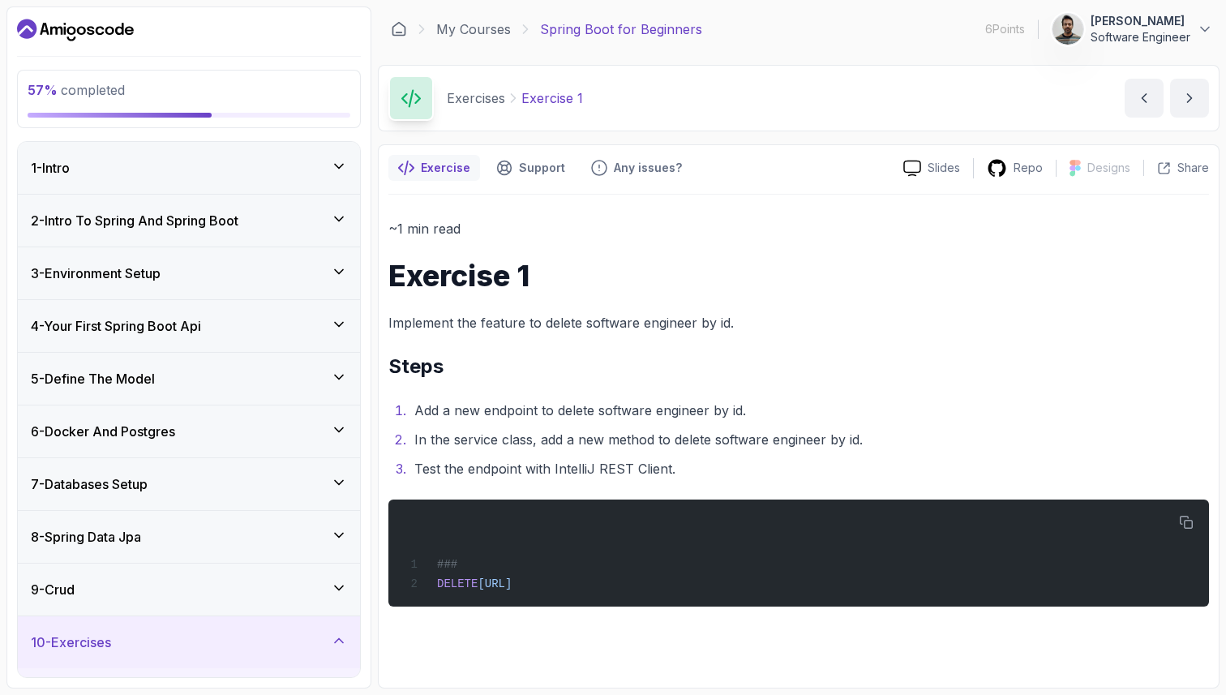
scroll to position [298, 0]
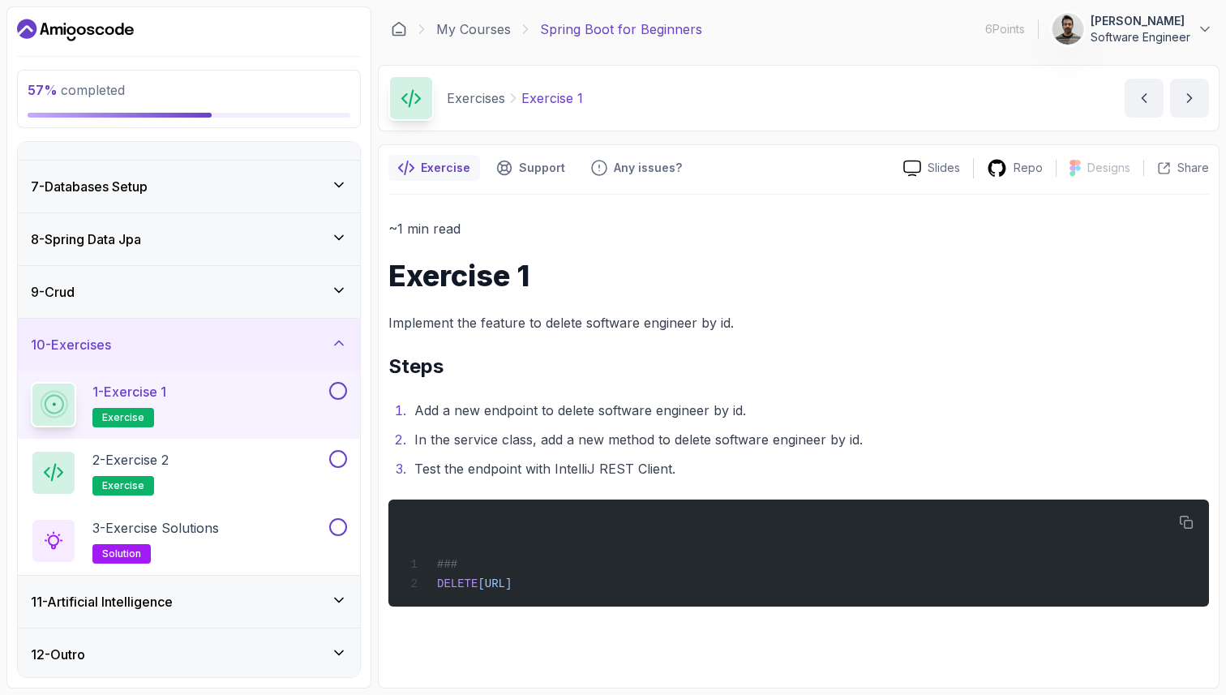
click at [141, 233] on h3 "8 - Spring Data Jpa" at bounding box center [86, 238] width 110 height 19
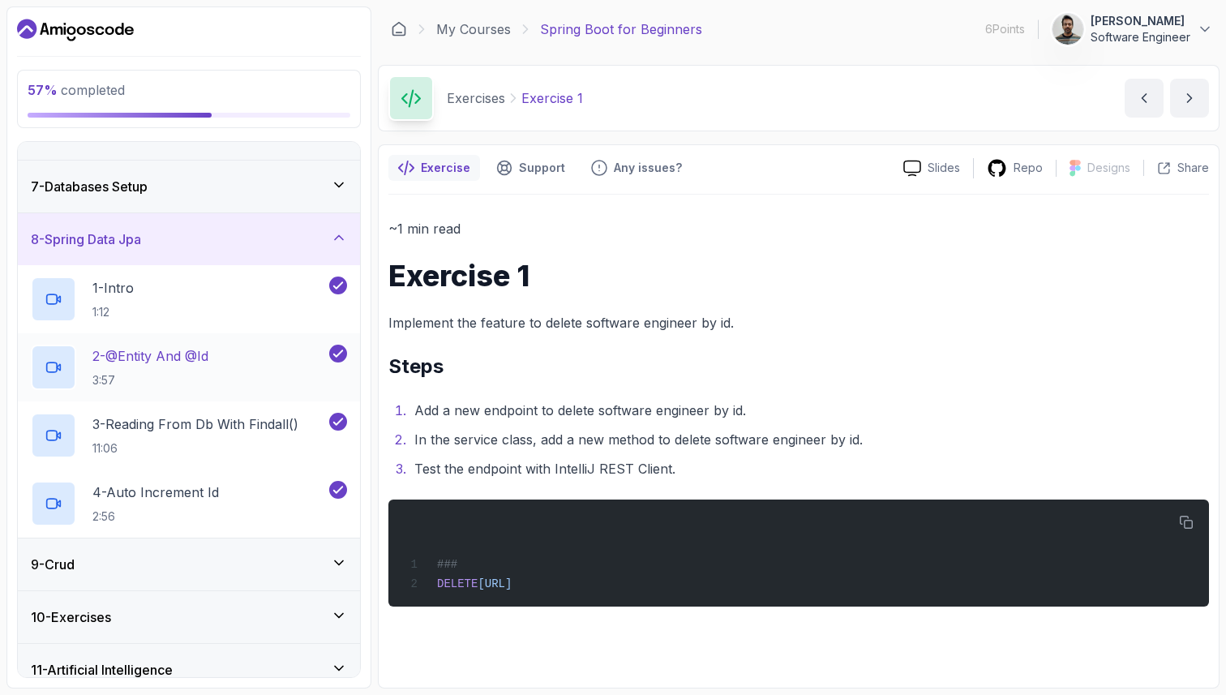
click at [179, 360] on p "2 - @Entity And @Id" at bounding box center [150, 355] width 116 height 19
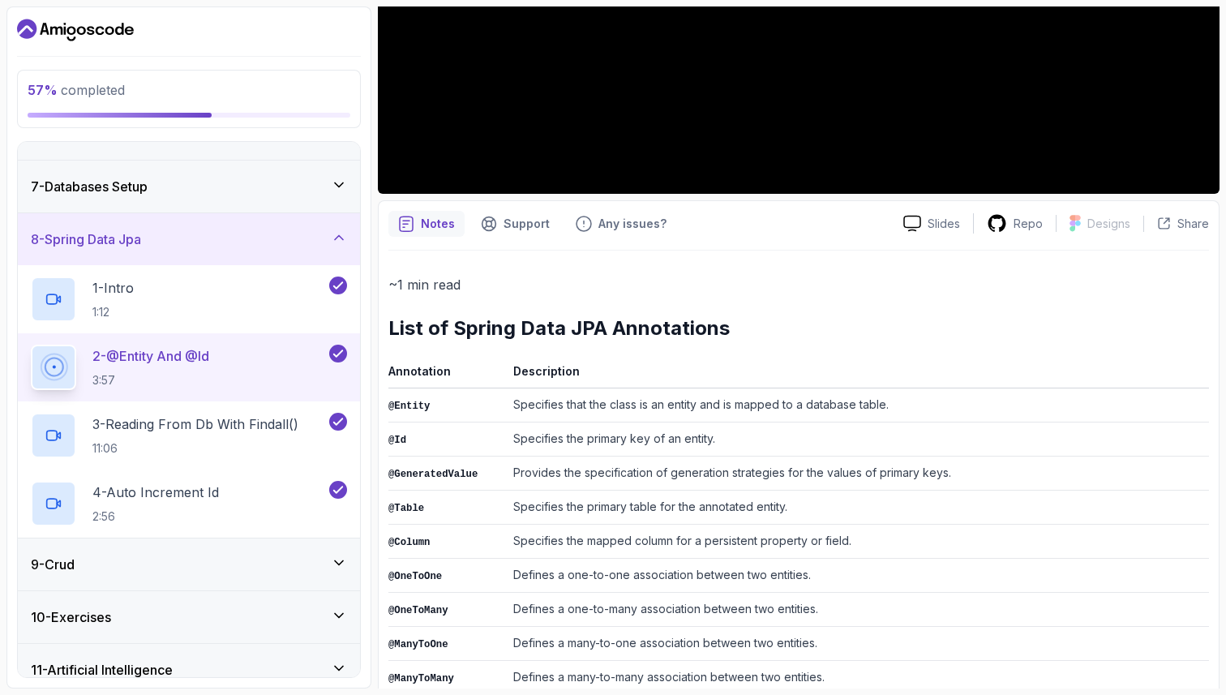
scroll to position [688, 0]
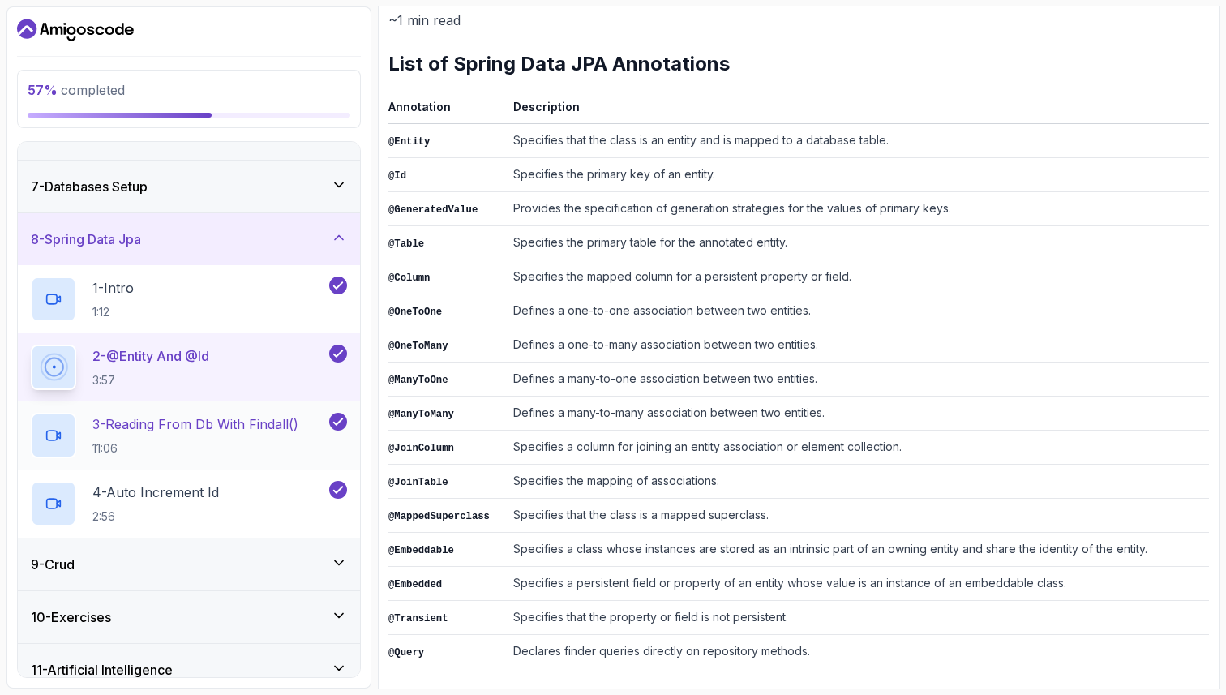
click at [225, 433] on h2 "3 - Reading From Db With Findall() 11:06" at bounding box center [195, 435] width 206 height 42
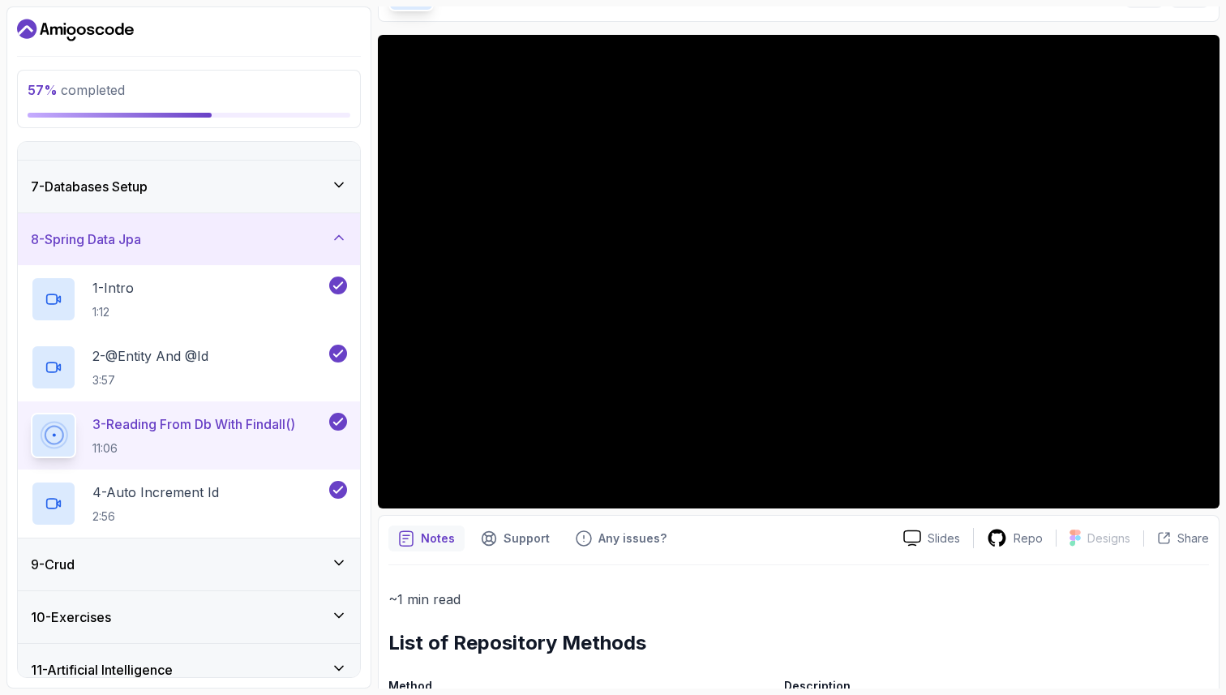
scroll to position [368, 0]
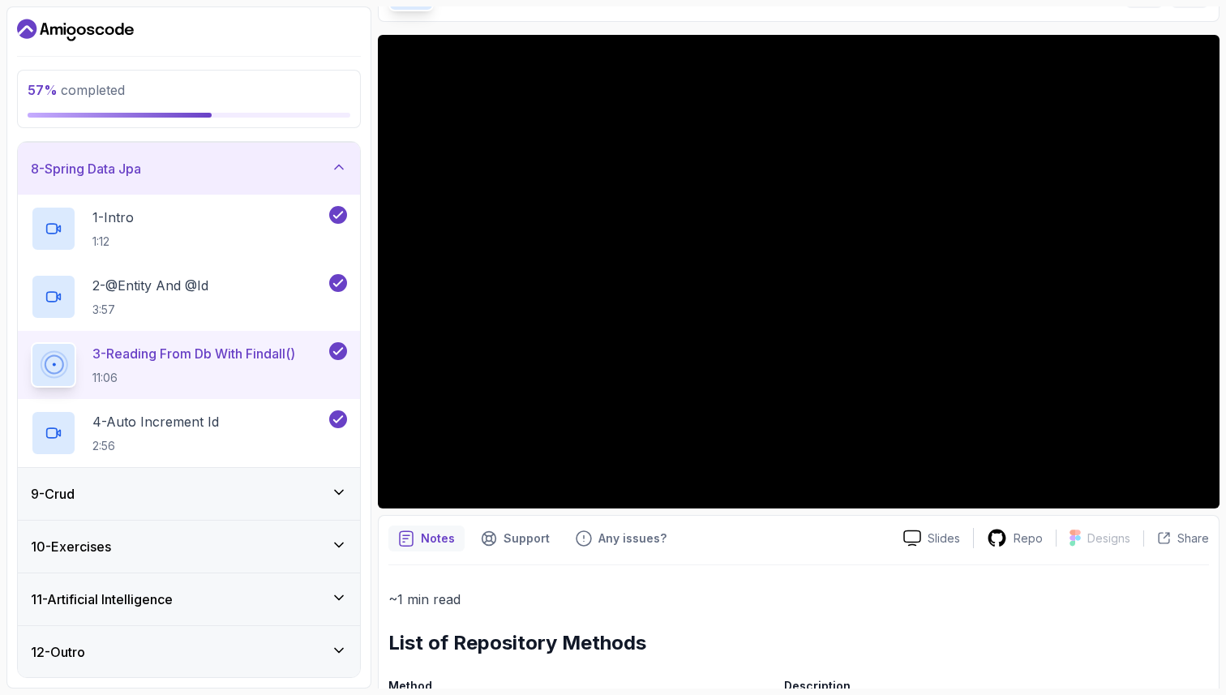
click at [171, 498] on div "9 - Crud" at bounding box center [189, 493] width 316 height 19
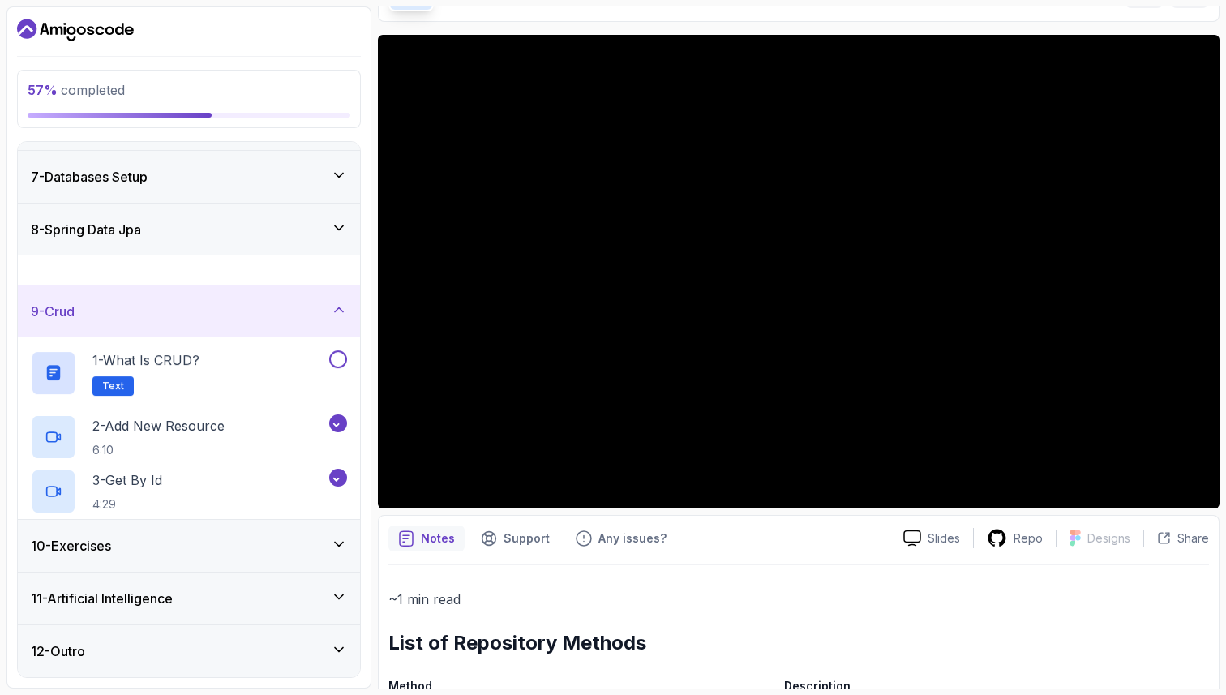
scroll to position [300, 0]
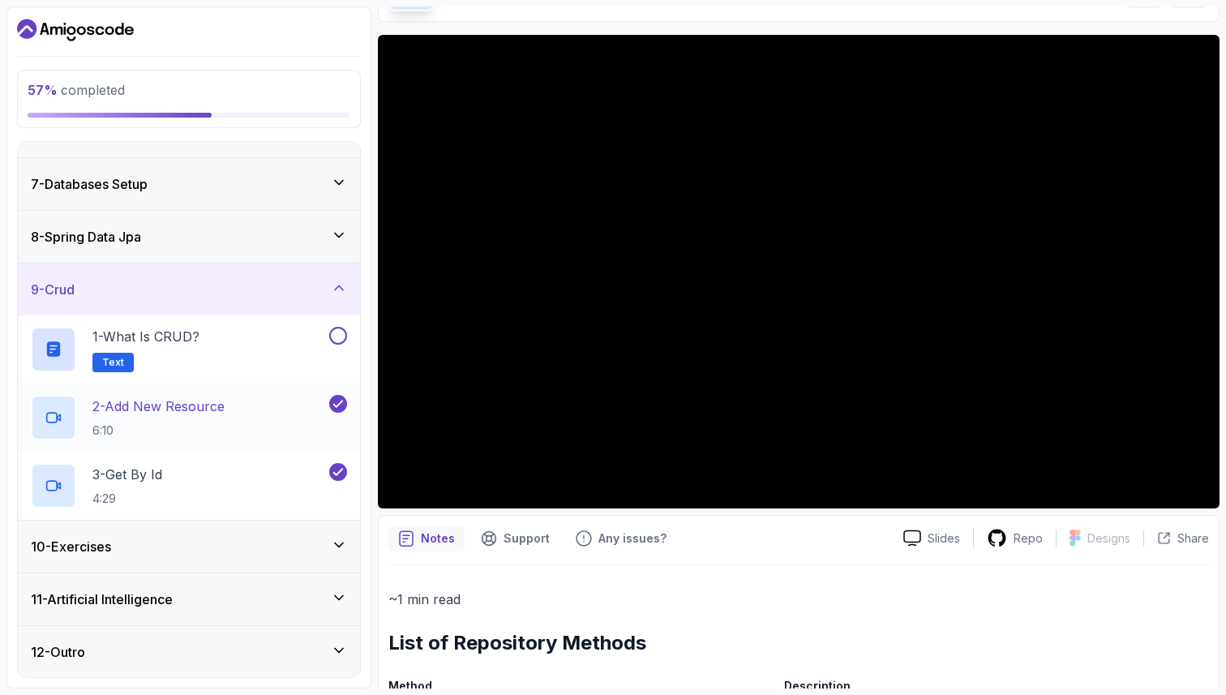
click at [225, 413] on p "2 - Add New Resource" at bounding box center [158, 405] width 132 height 19
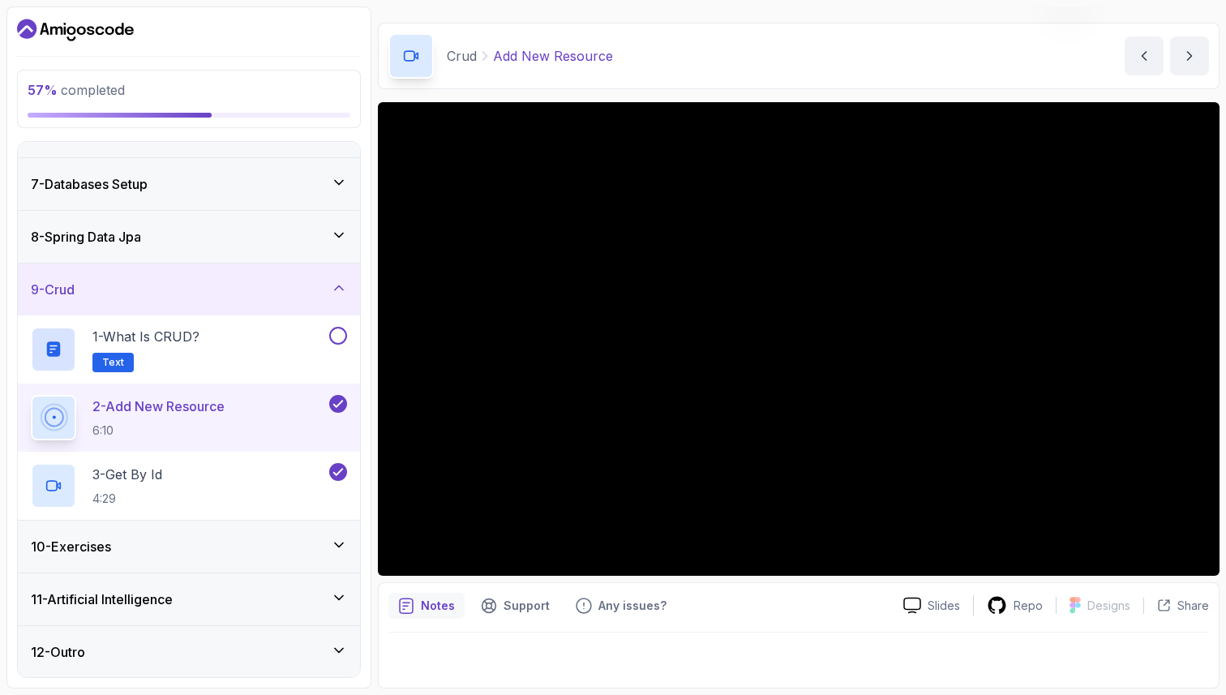
click at [187, 546] on div "10 - Exercises" at bounding box center [189, 546] width 316 height 19
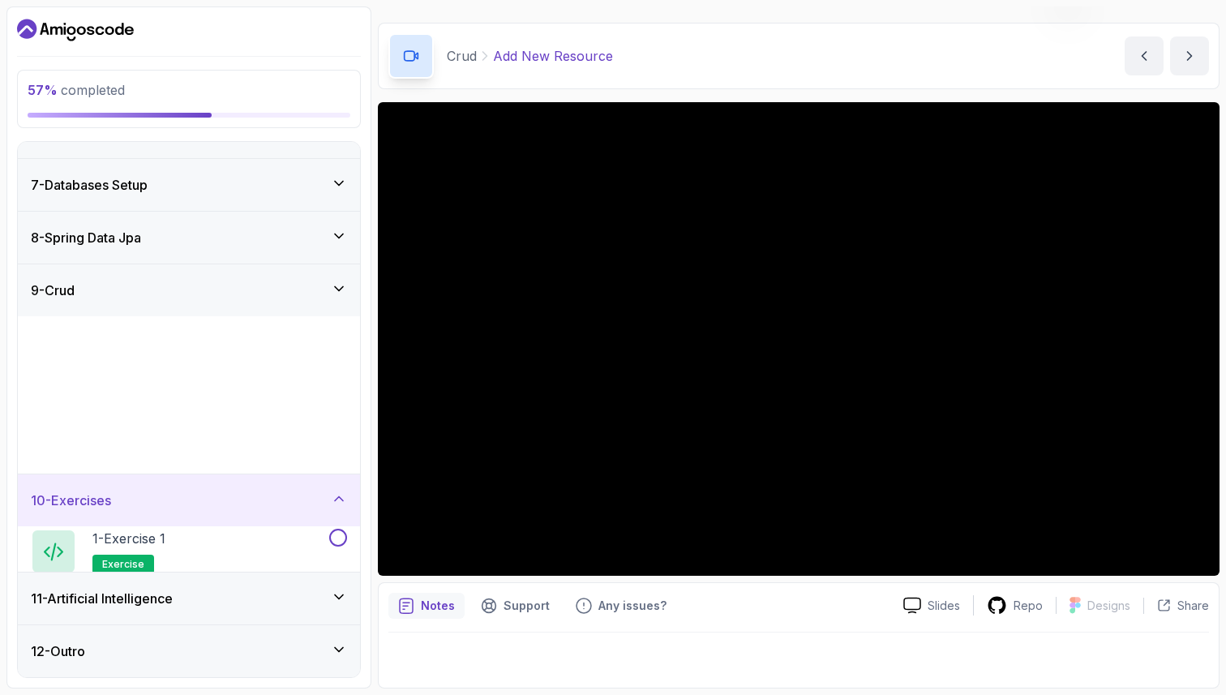
scroll to position [300, 0]
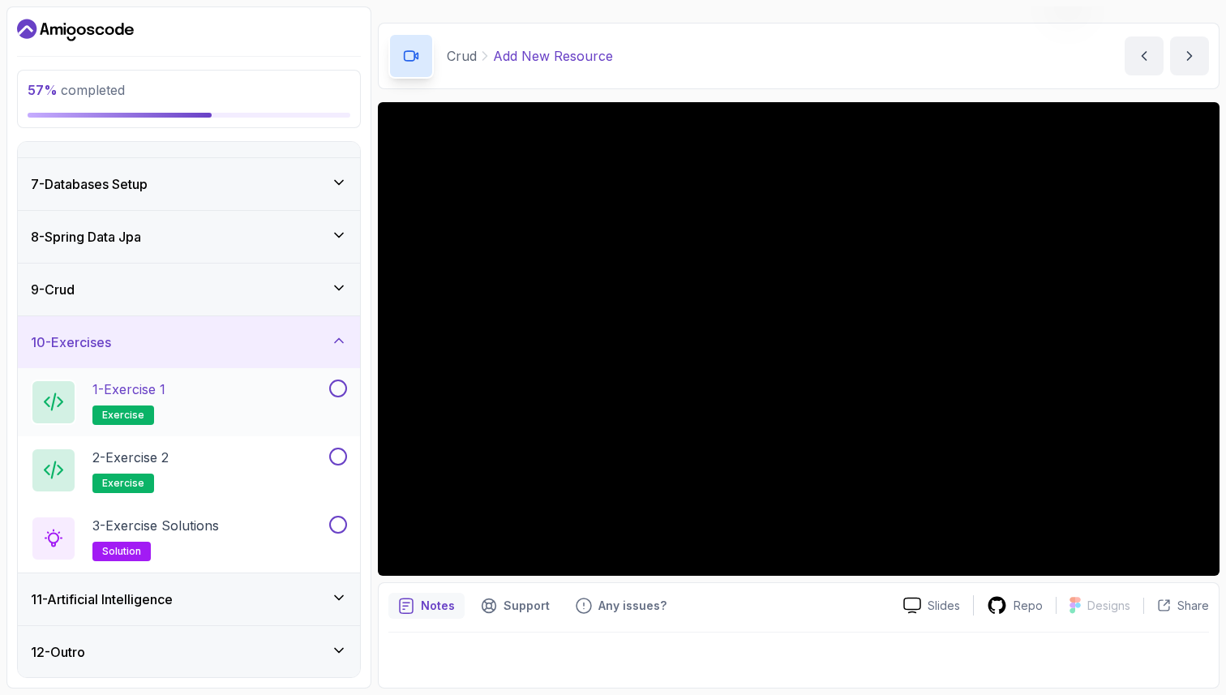
click at [183, 407] on div "1 - Exercise 1 exercise" at bounding box center [178, 401] width 295 height 45
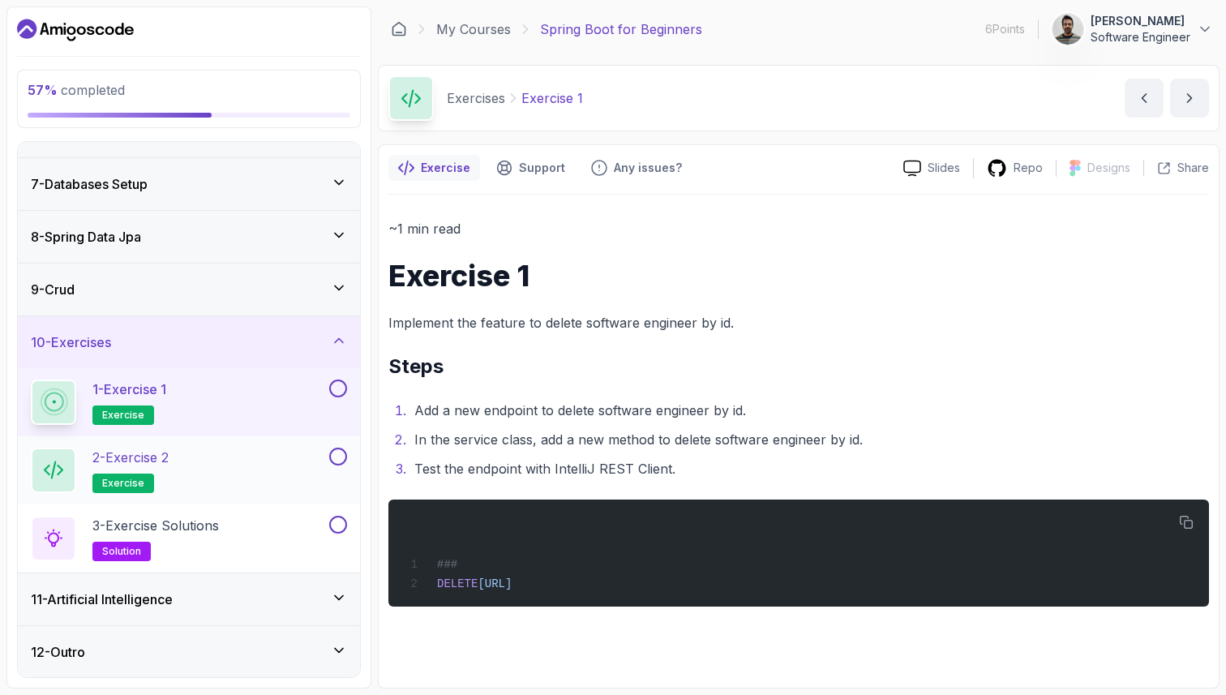
click at [222, 481] on div "2 - Exercise 2 exercise" at bounding box center [178, 469] width 295 height 45
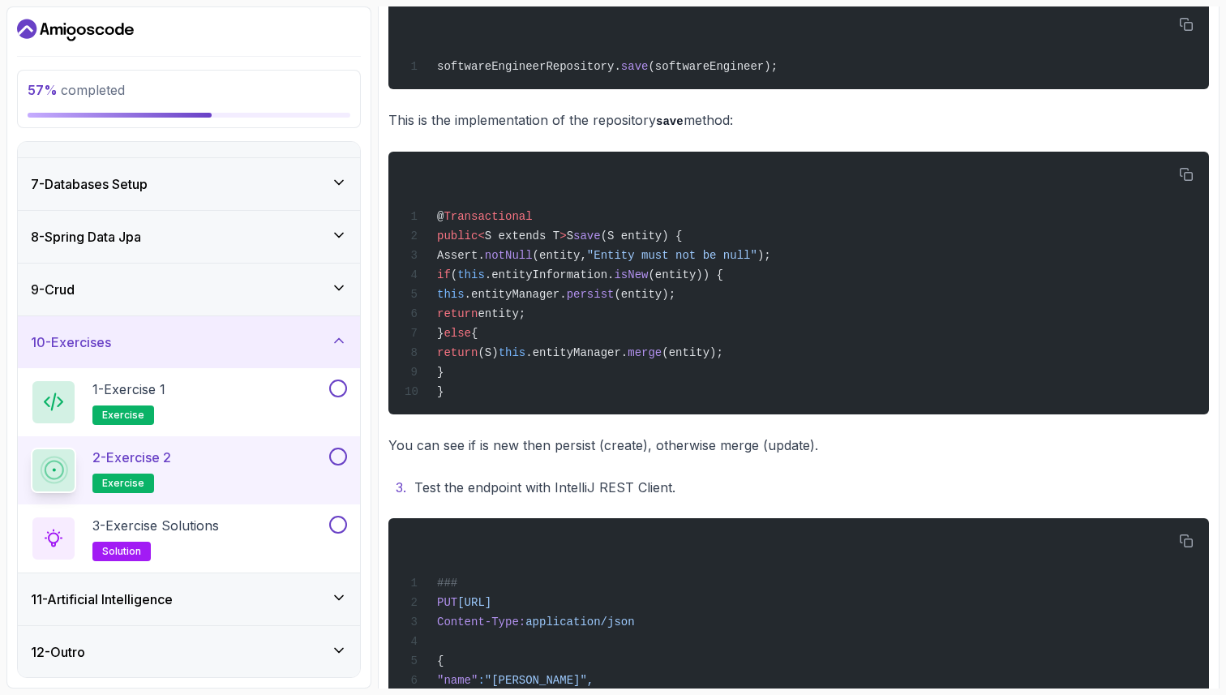
scroll to position [570, 0]
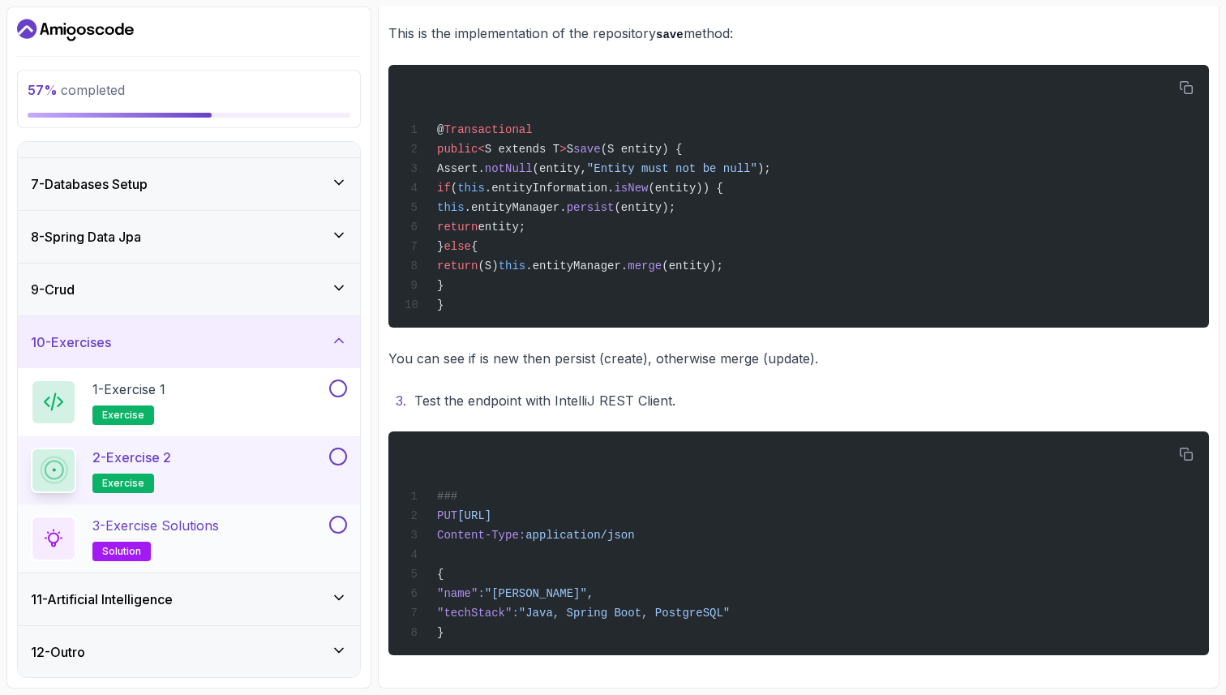
click at [219, 549] on h2 "3 - Exercise Solutions solution" at bounding box center [155, 538] width 126 height 45
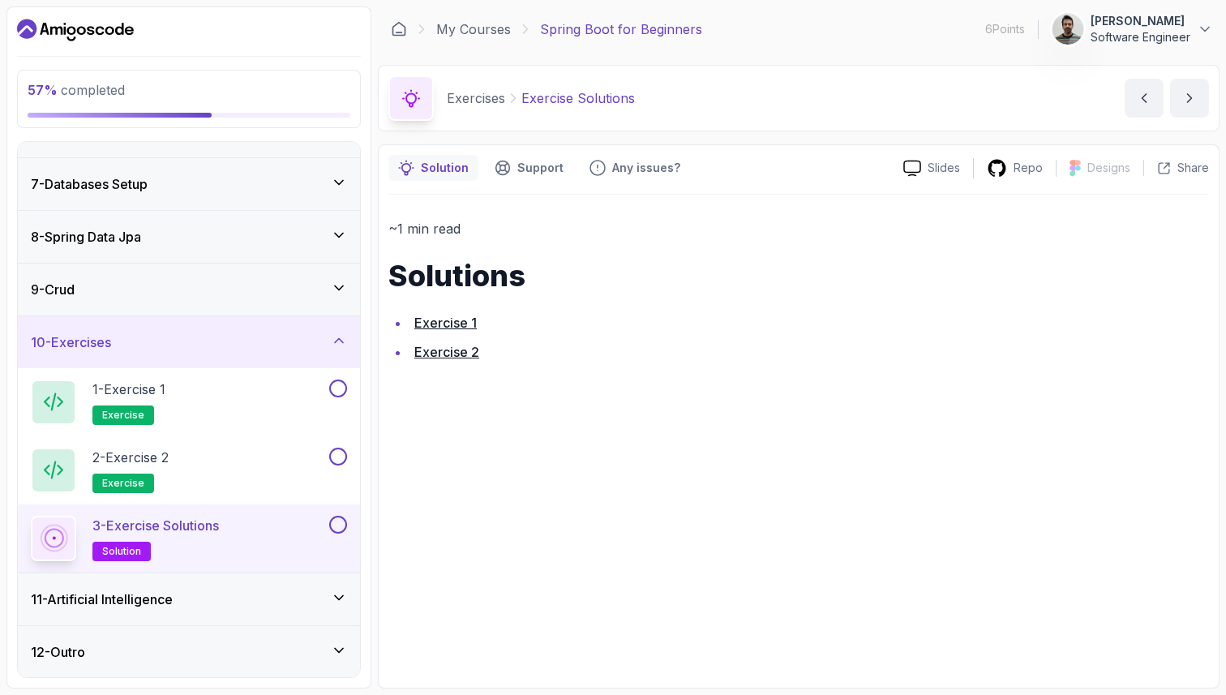
click at [435, 321] on link "Exercise 1" at bounding box center [445, 323] width 62 height 16
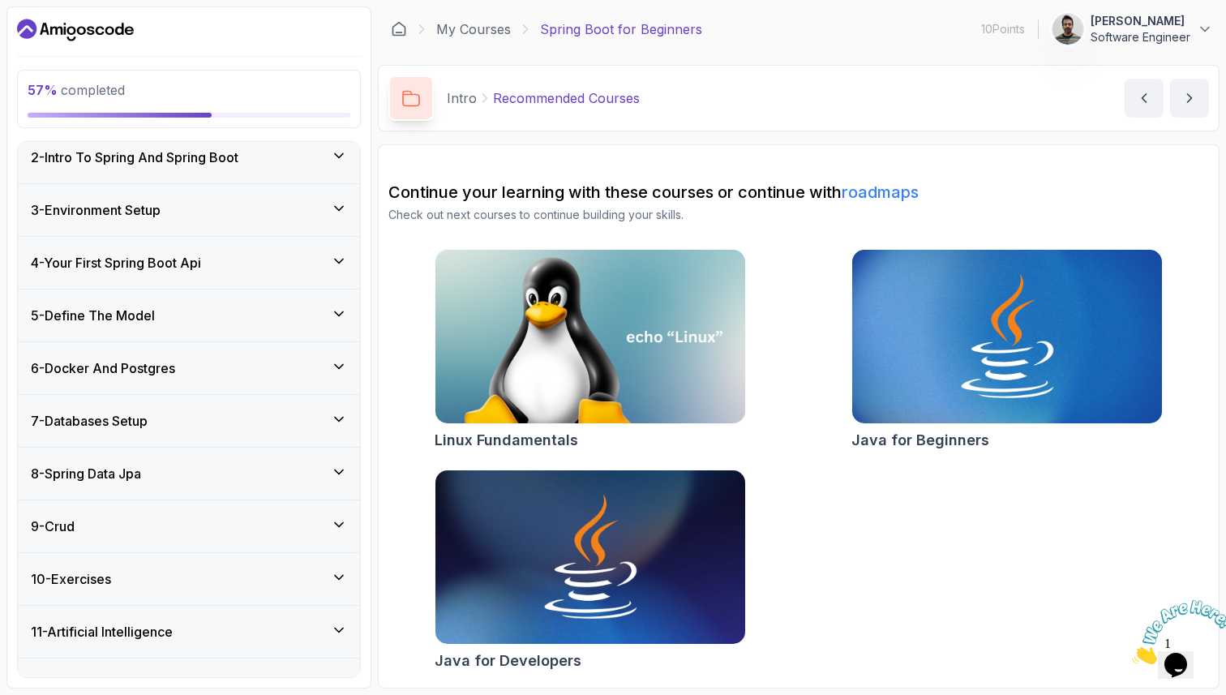
scroll to position [232, 0]
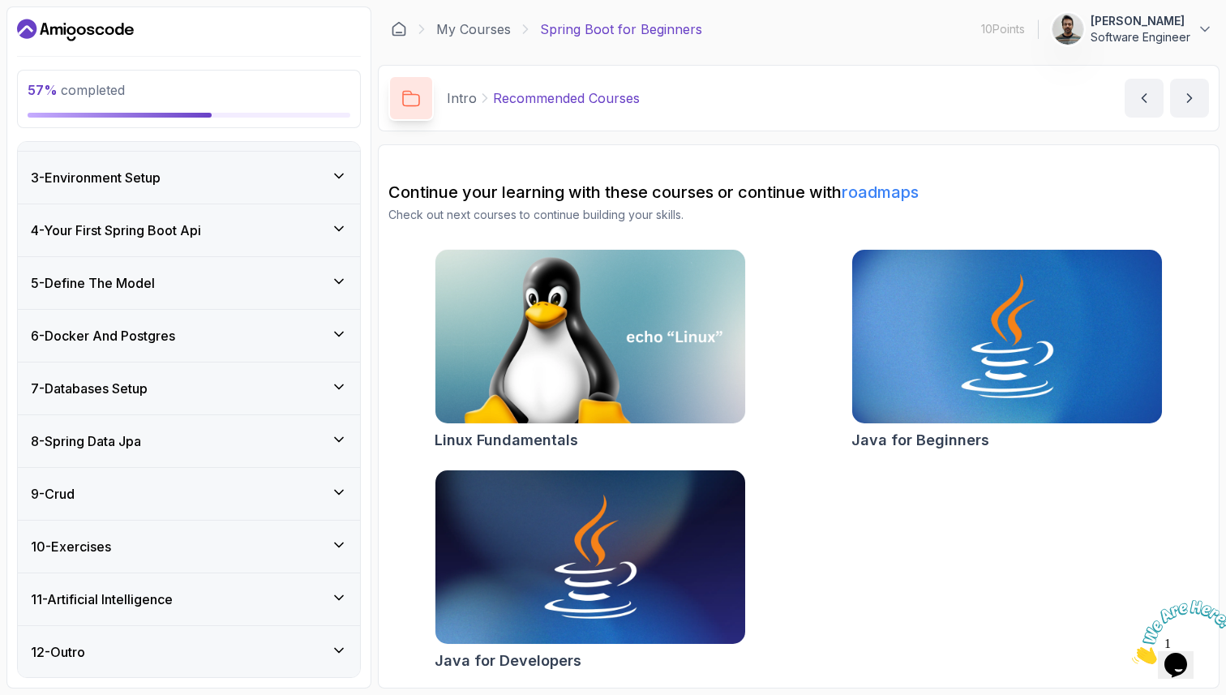
click at [265, 486] on div "9 - Crud" at bounding box center [189, 493] width 316 height 19
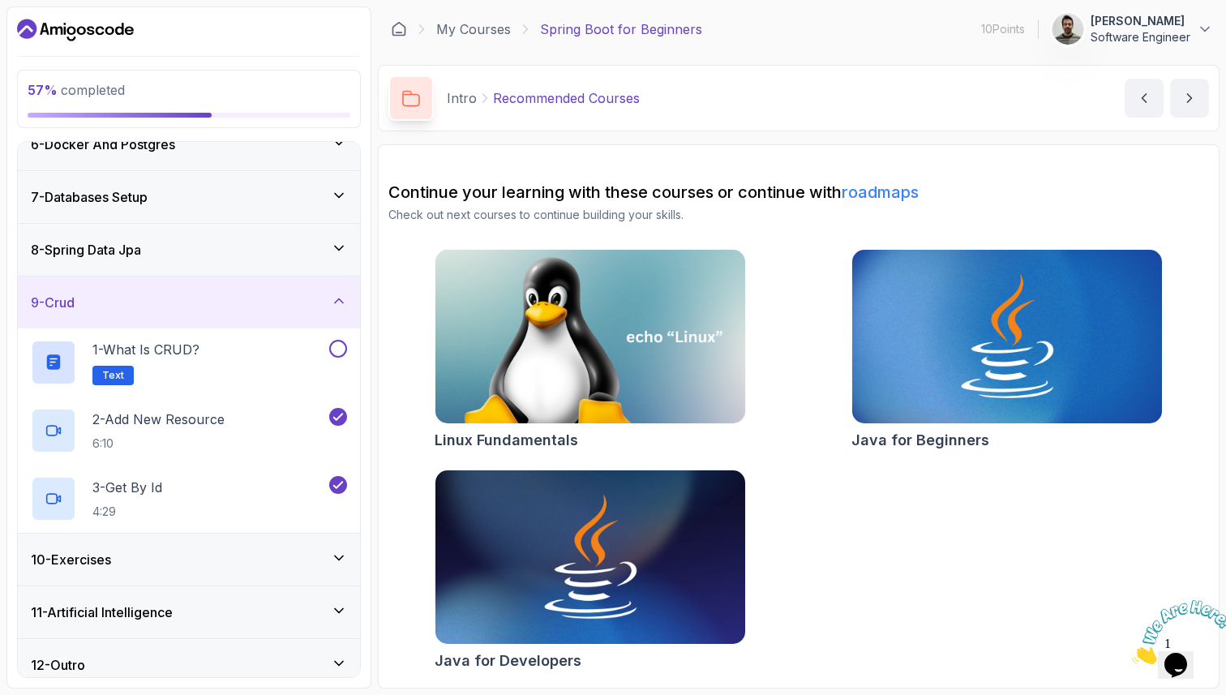
scroll to position [300, 0]
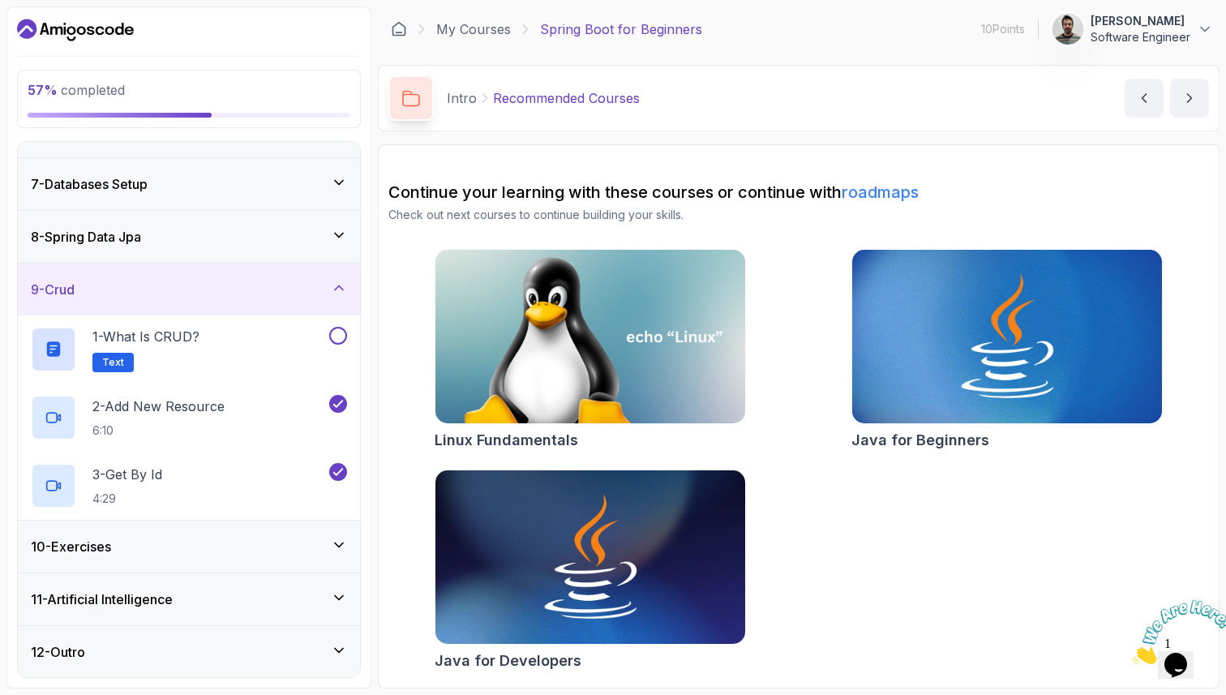
click at [220, 550] on div "10 - Exercises" at bounding box center [189, 546] width 316 height 19
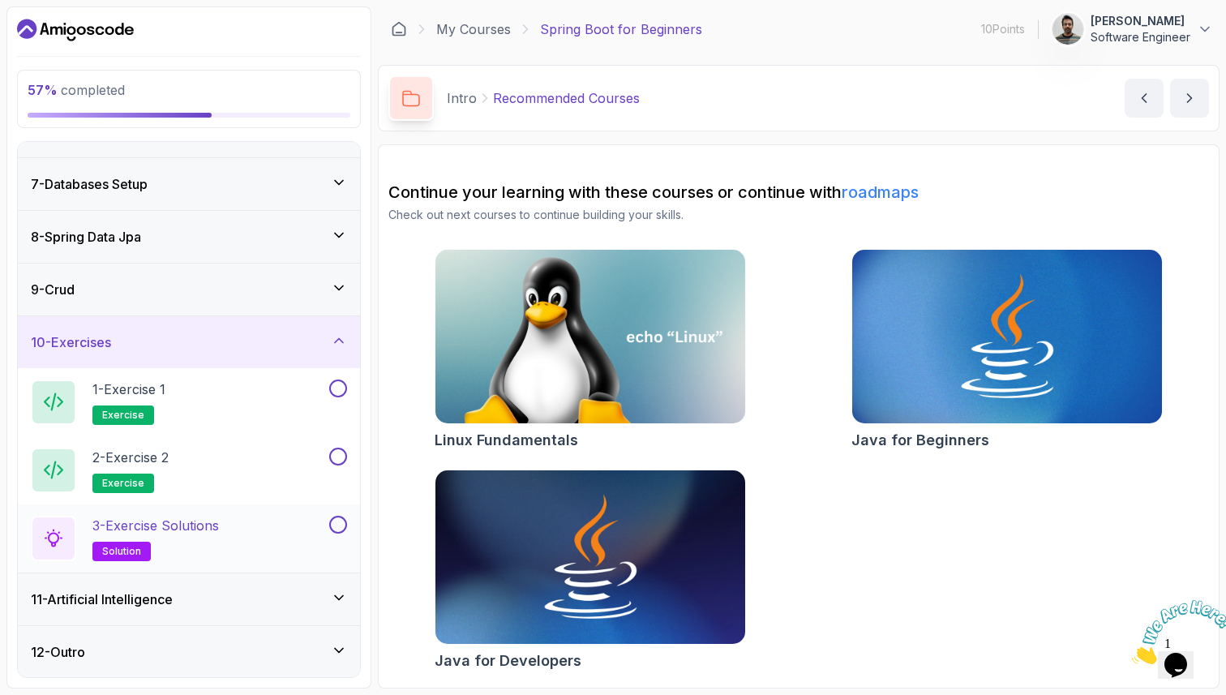
click at [111, 550] on span "solution" at bounding box center [121, 551] width 39 height 13
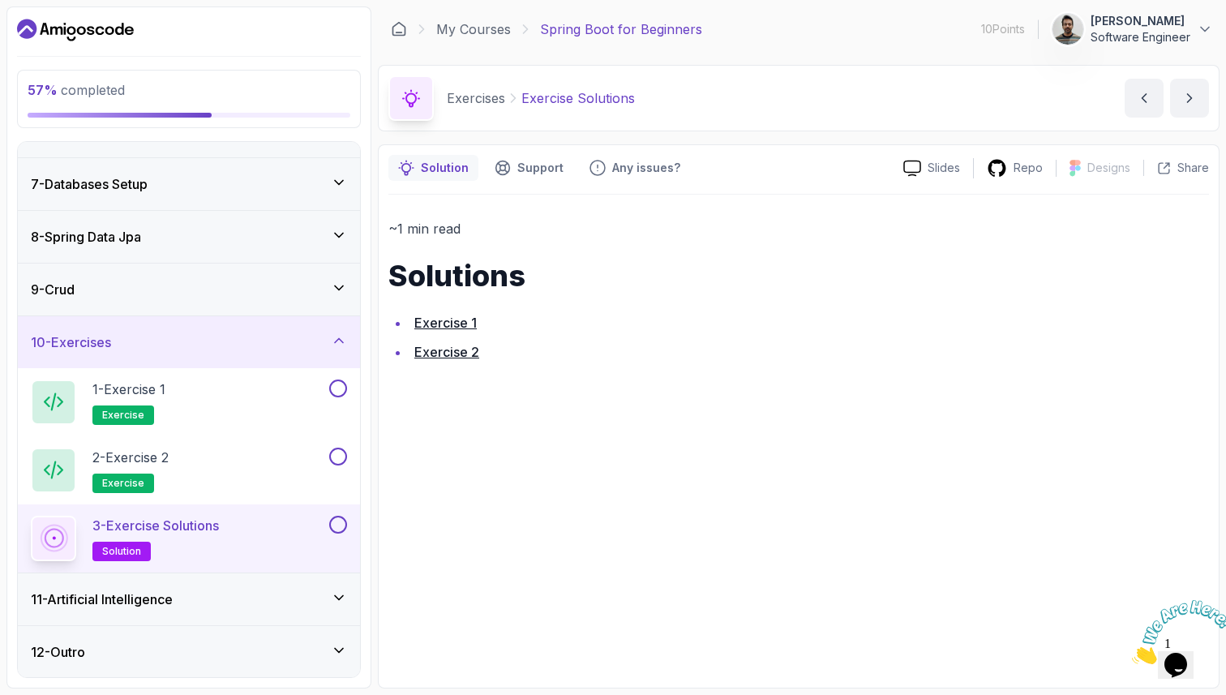
click at [467, 356] on link "Exercise 2" at bounding box center [446, 352] width 65 height 16
